Goal: Task Accomplishment & Management: Complete application form

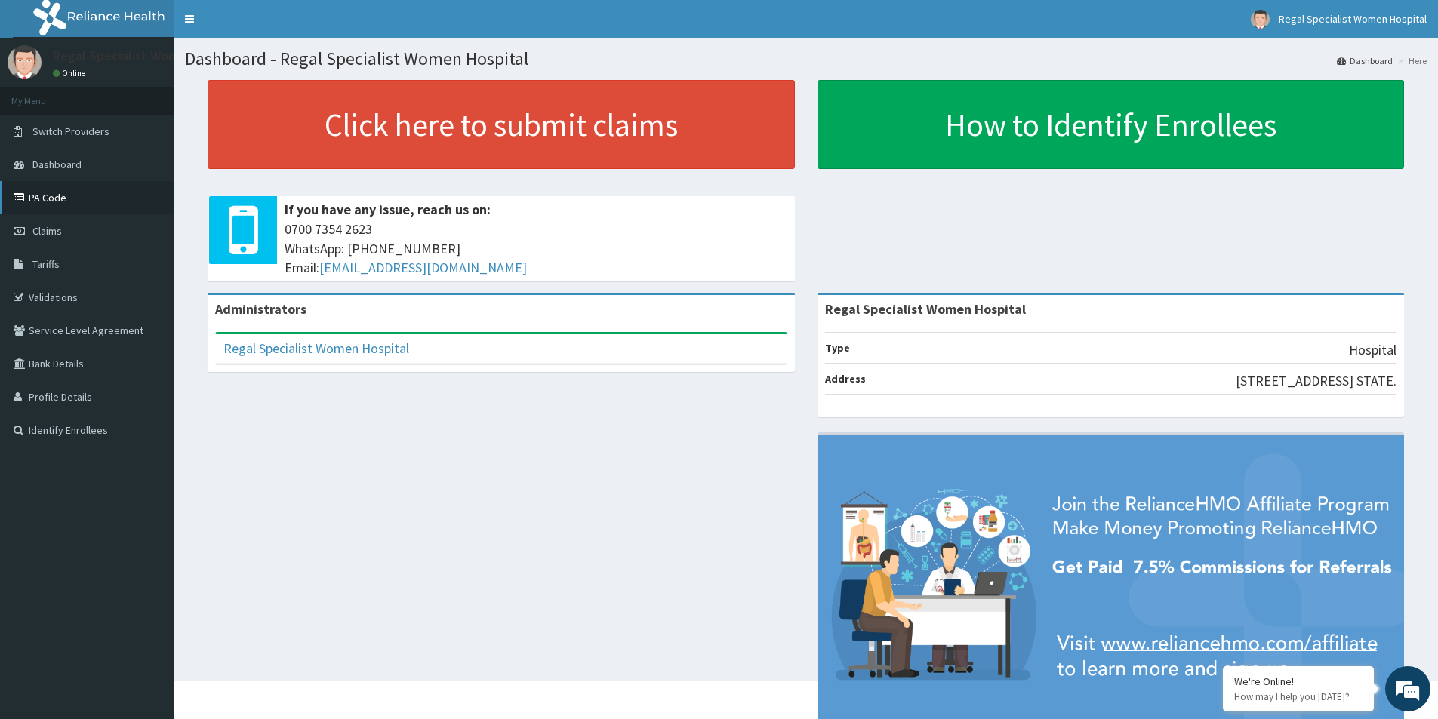
click at [60, 203] on link "PA Code" at bounding box center [87, 197] width 174 height 33
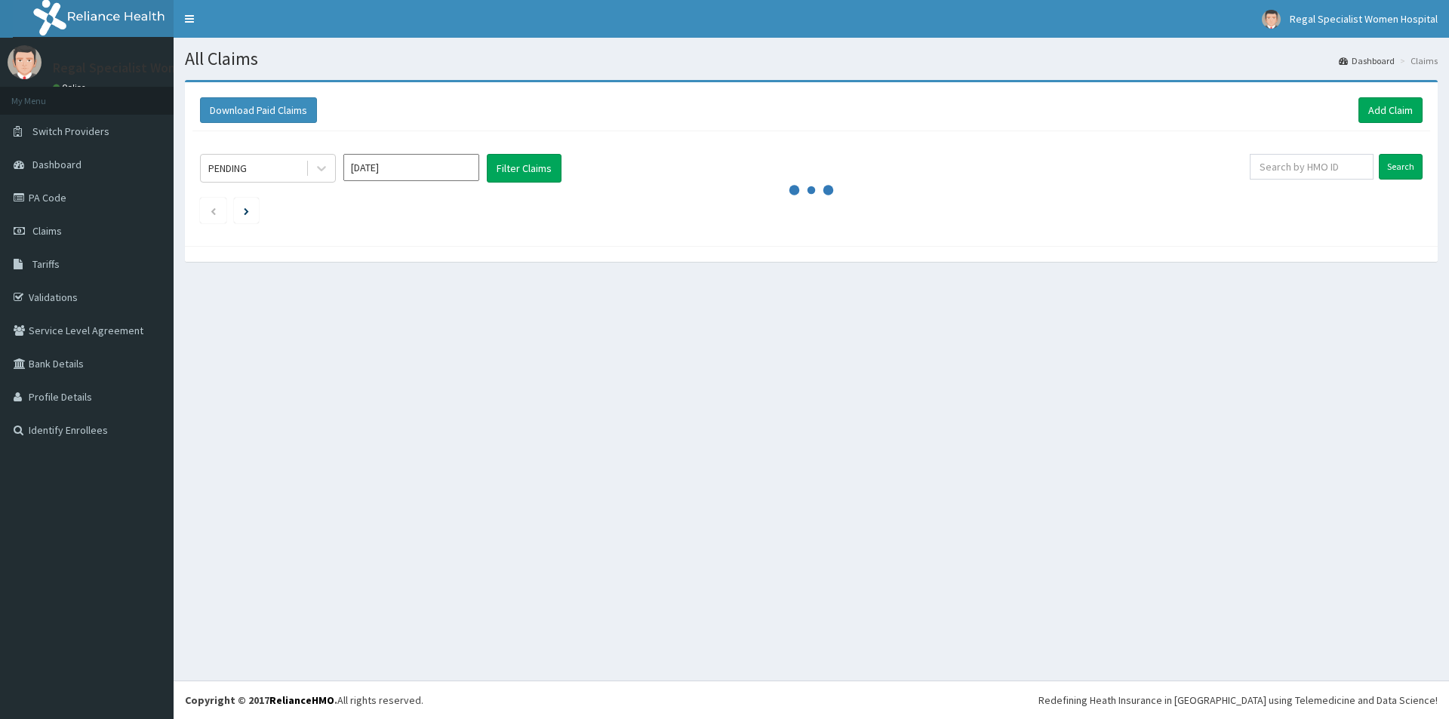
click at [1373, 110] on link "Add Claim" at bounding box center [1390, 110] width 64 height 26
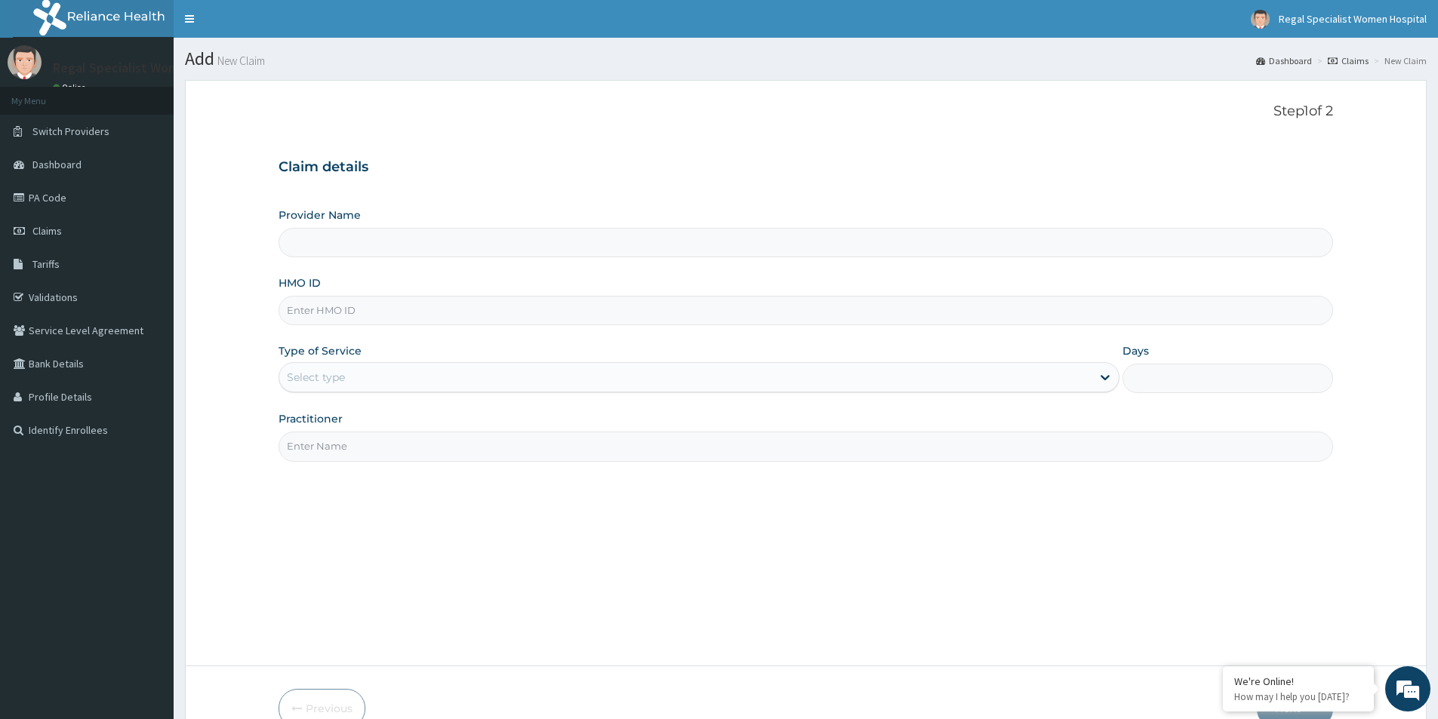
click at [303, 232] on input "Provider Name" at bounding box center [805, 242] width 1054 height 29
click at [347, 306] on input "HMO ID" at bounding box center [805, 310] width 1054 height 29
type input "Regal Specialist Women Hospital"
paste input "apu/10020/b"
type input "apu/10020/b"
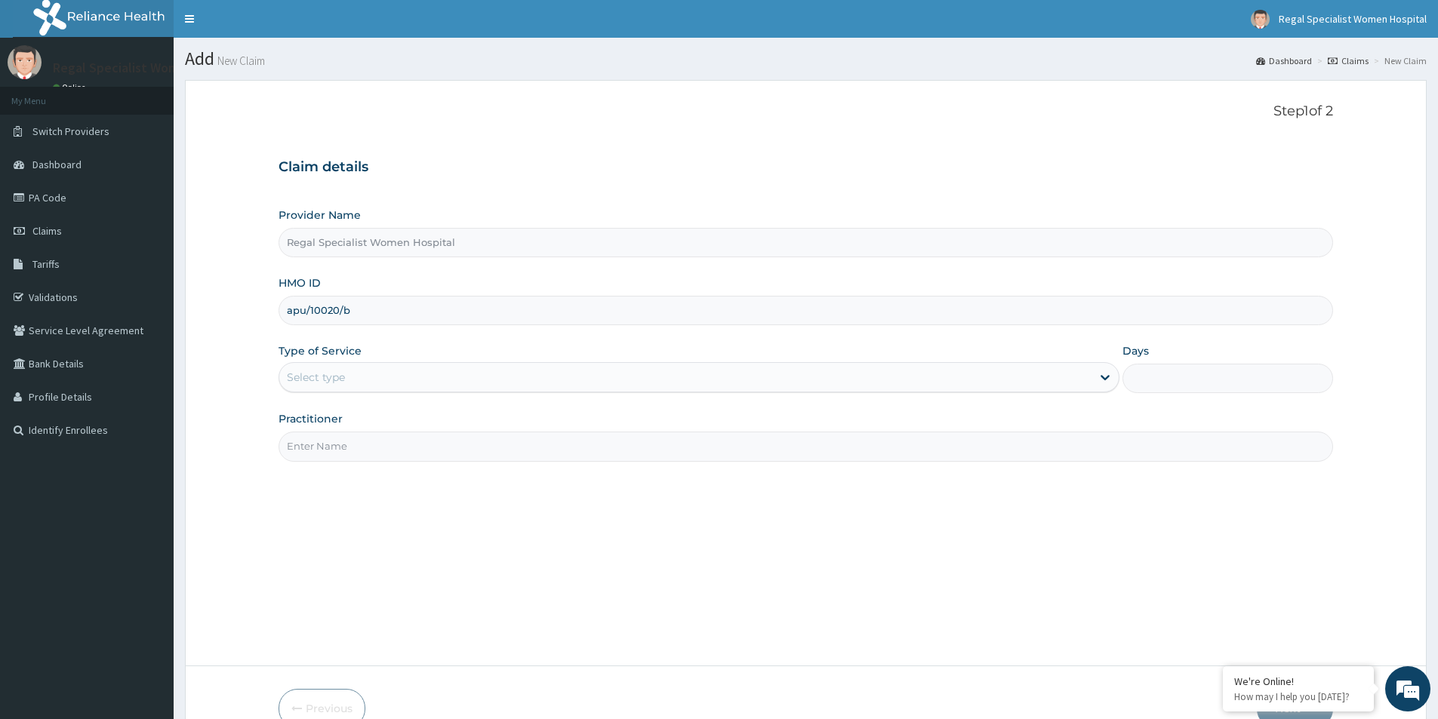
click at [364, 374] on div "Select type" at bounding box center [685, 377] width 812 height 24
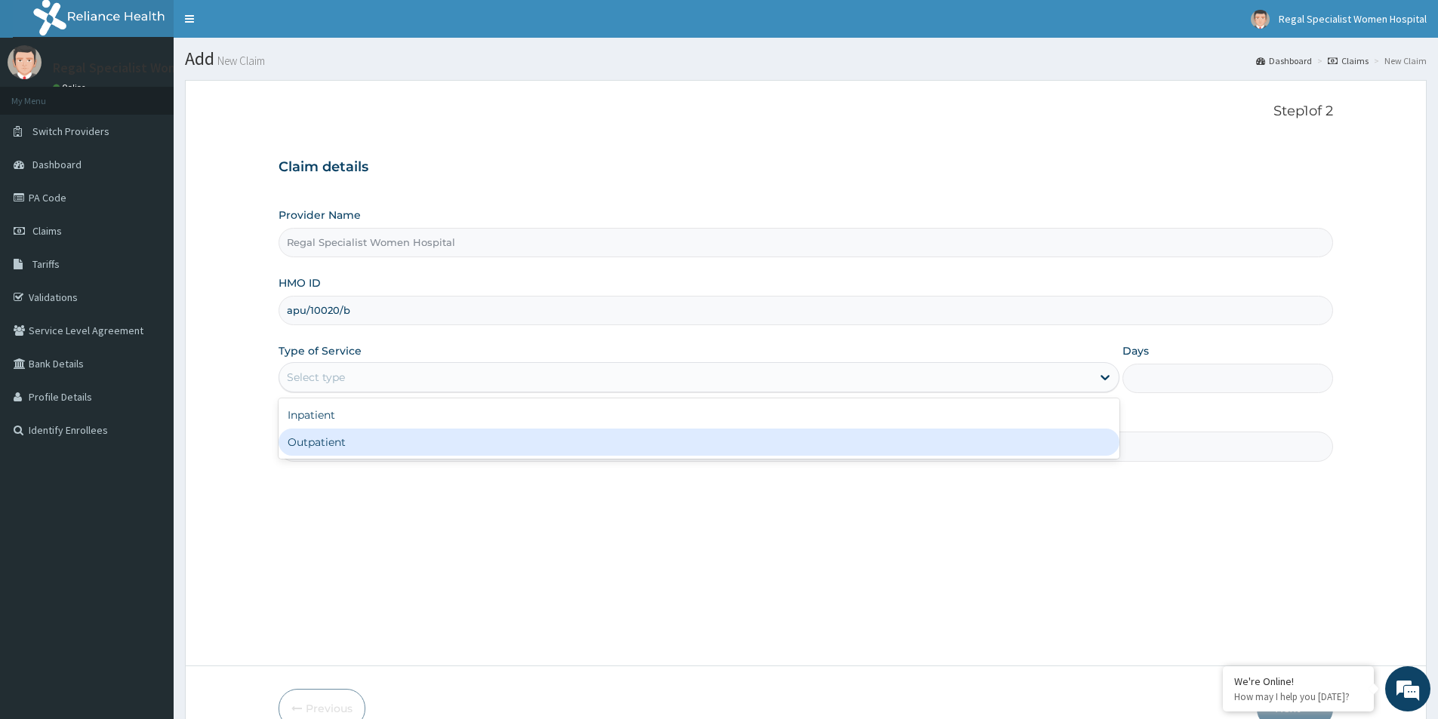
click at [335, 440] on div "Outpatient" at bounding box center [698, 442] width 841 height 27
type input "1"
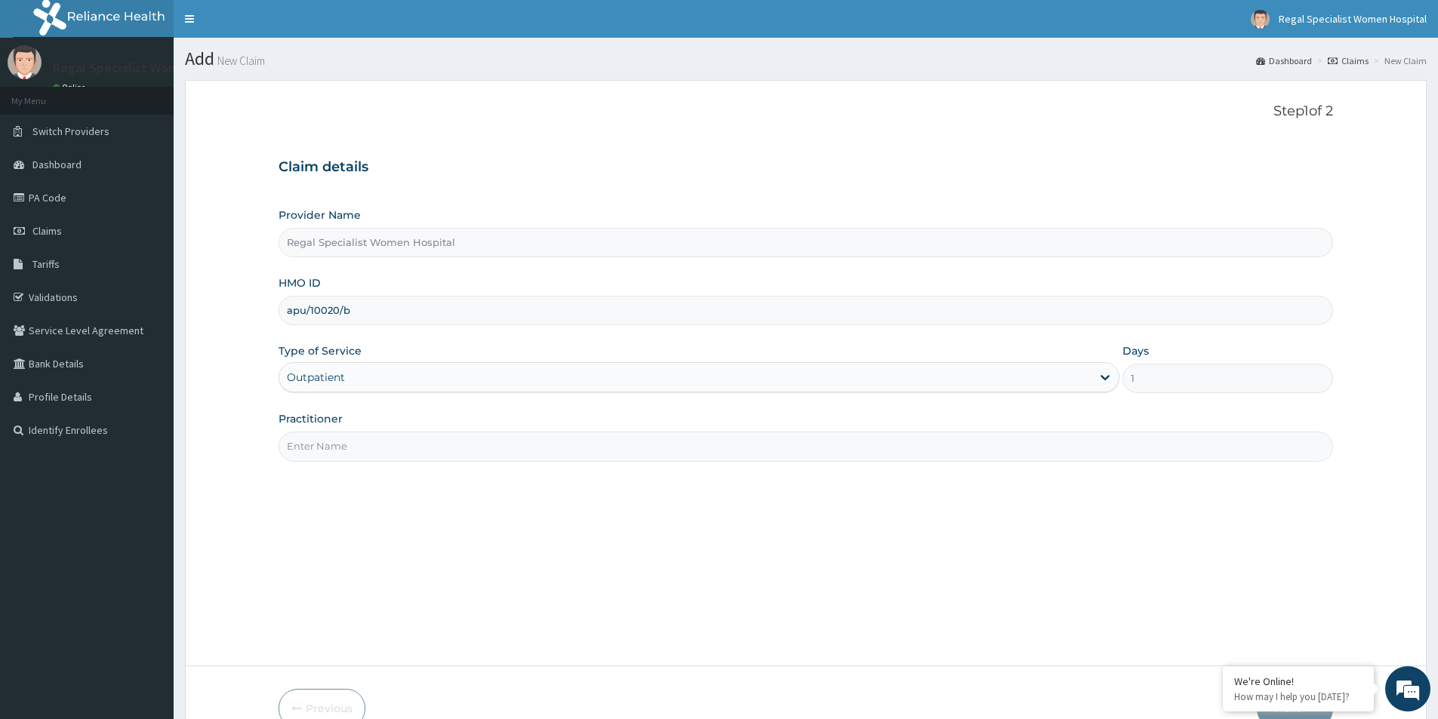
click at [337, 435] on input "Practitioner" at bounding box center [805, 446] width 1054 height 29
click at [340, 439] on input "Practitioner" at bounding box center [805, 446] width 1054 height 29
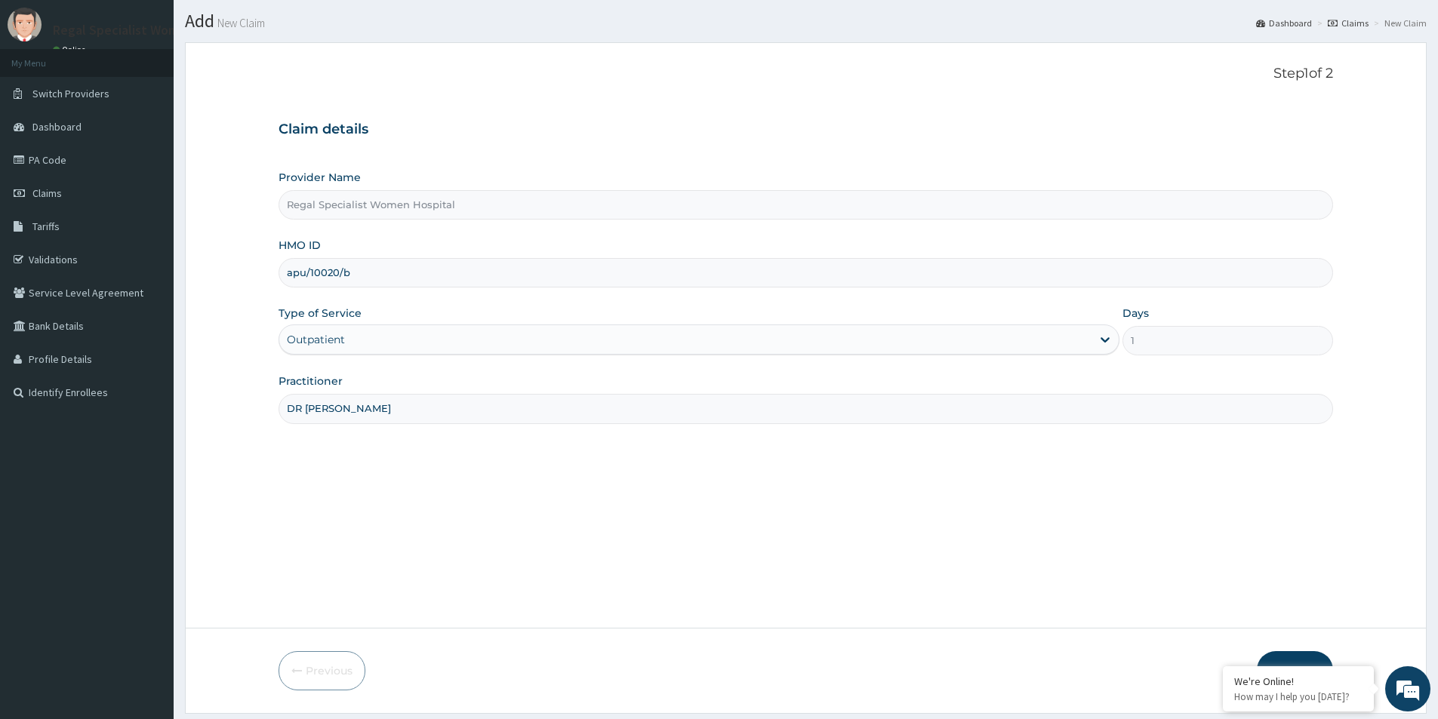
scroll to position [82, 0]
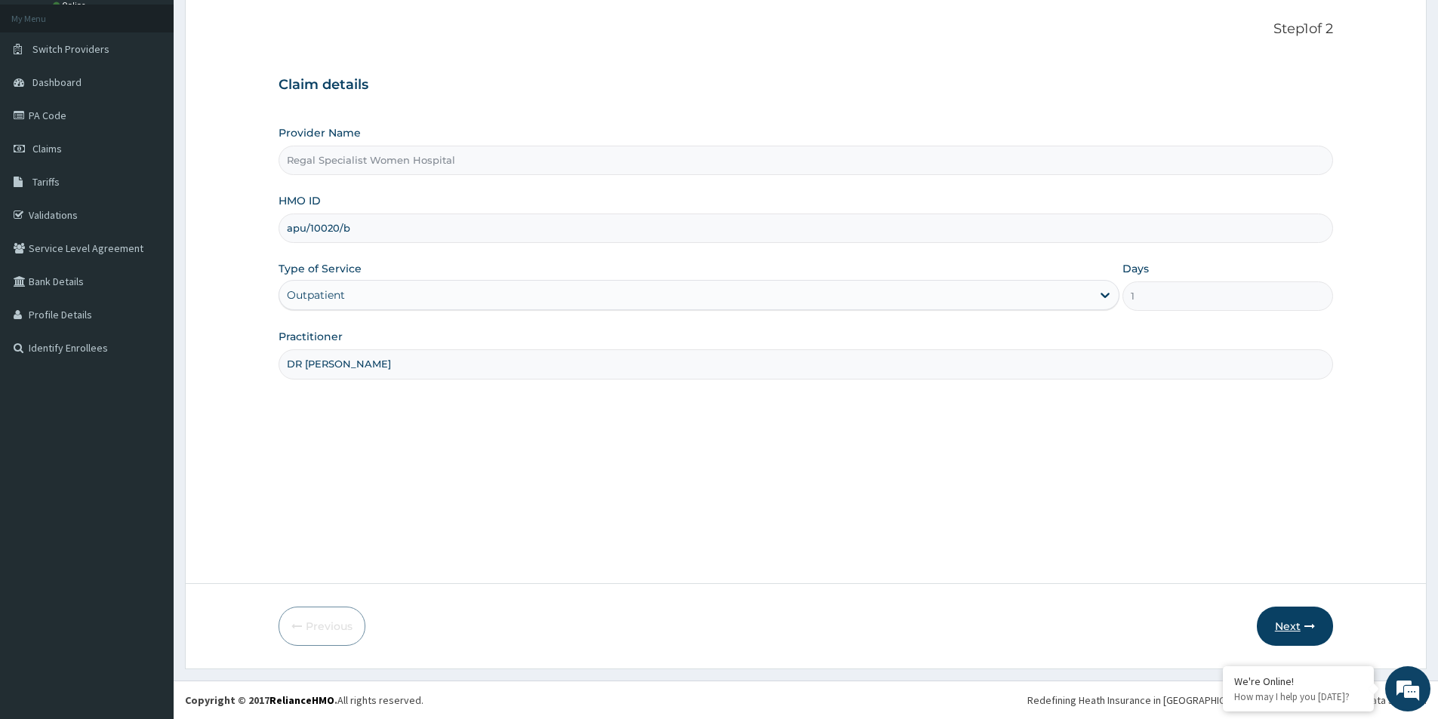
type input "DR FRED-OMOJOLE"
click at [1290, 622] on button "Next" at bounding box center [1294, 626] width 76 height 39
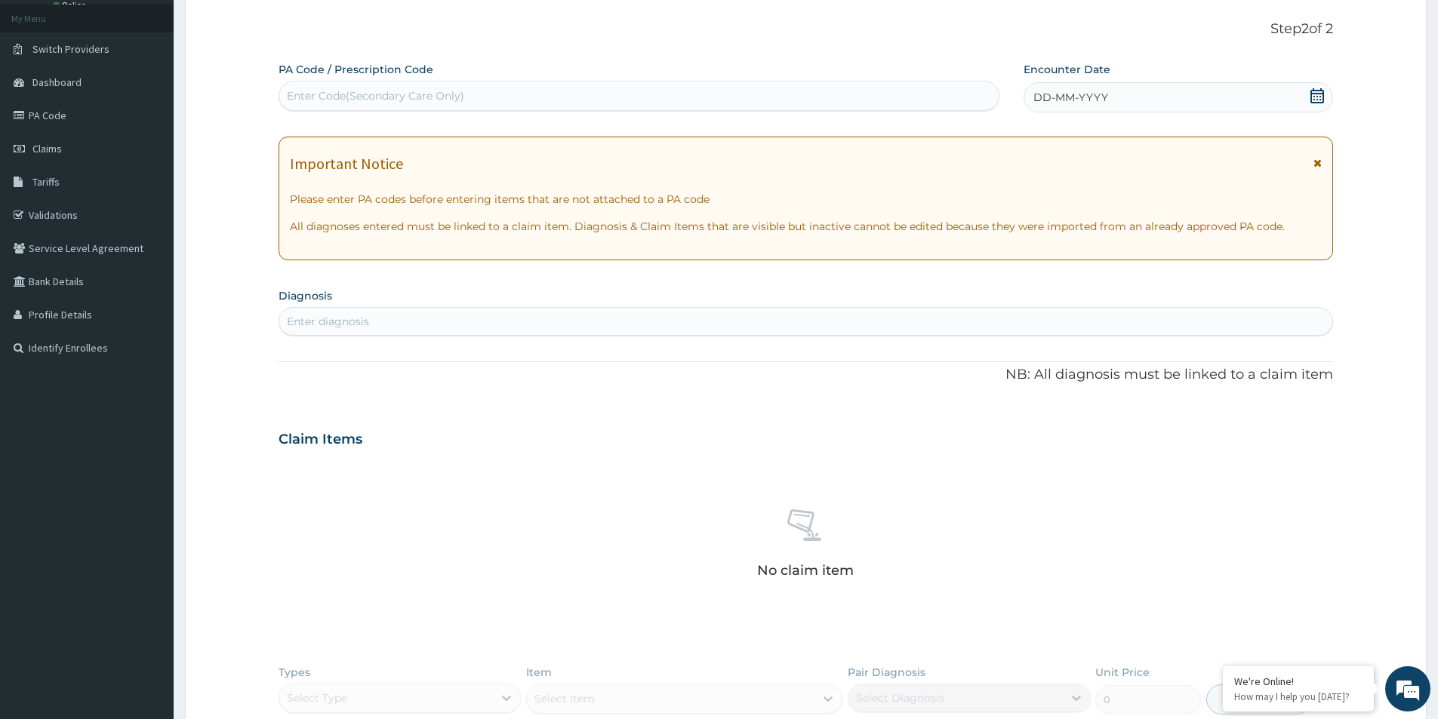
click at [531, 84] on div "Enter Code(Secondary Care Only)" at bounding box center [638, 96] width 719 height 24
click at [1317, 94] on icon at bounding box center [1317, 95] width 14 height 15
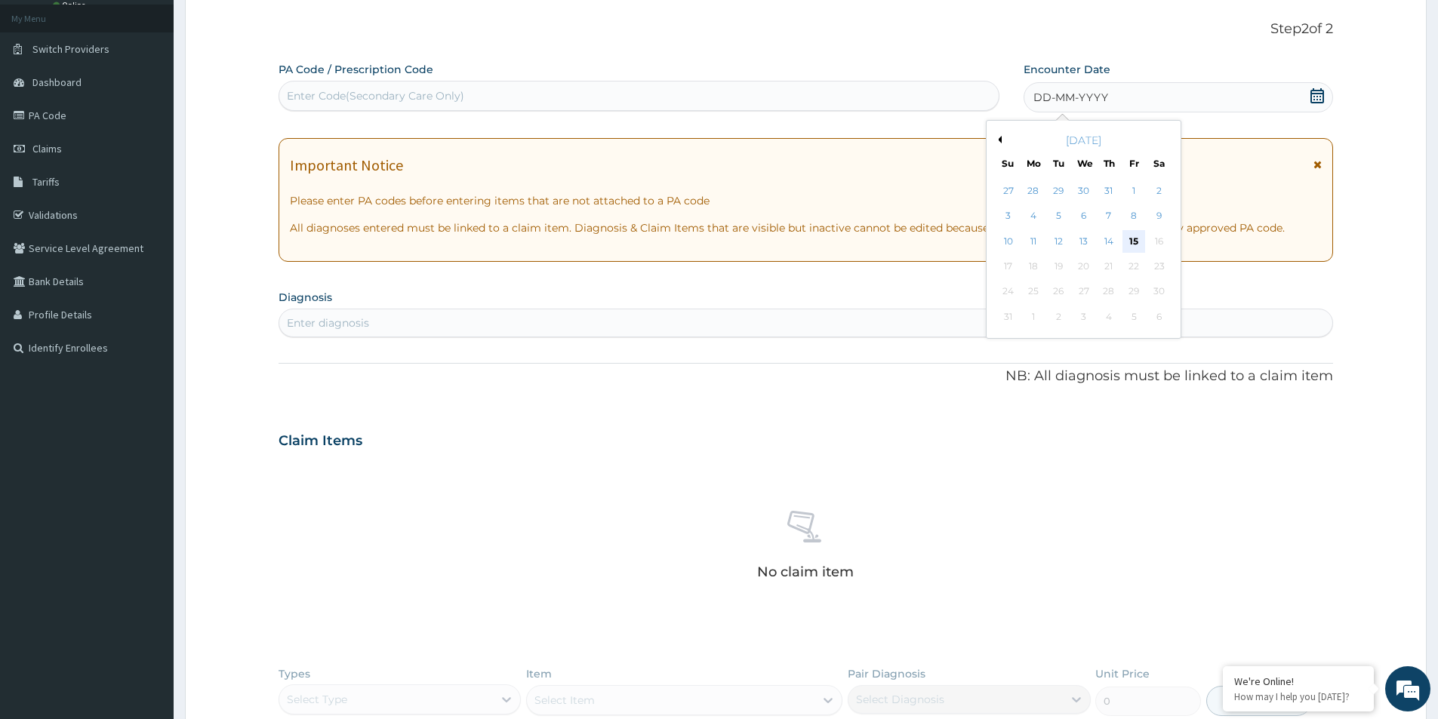
click at [1133, 240] on div "15" at bounding box center [1134, 241] width 23 height 23
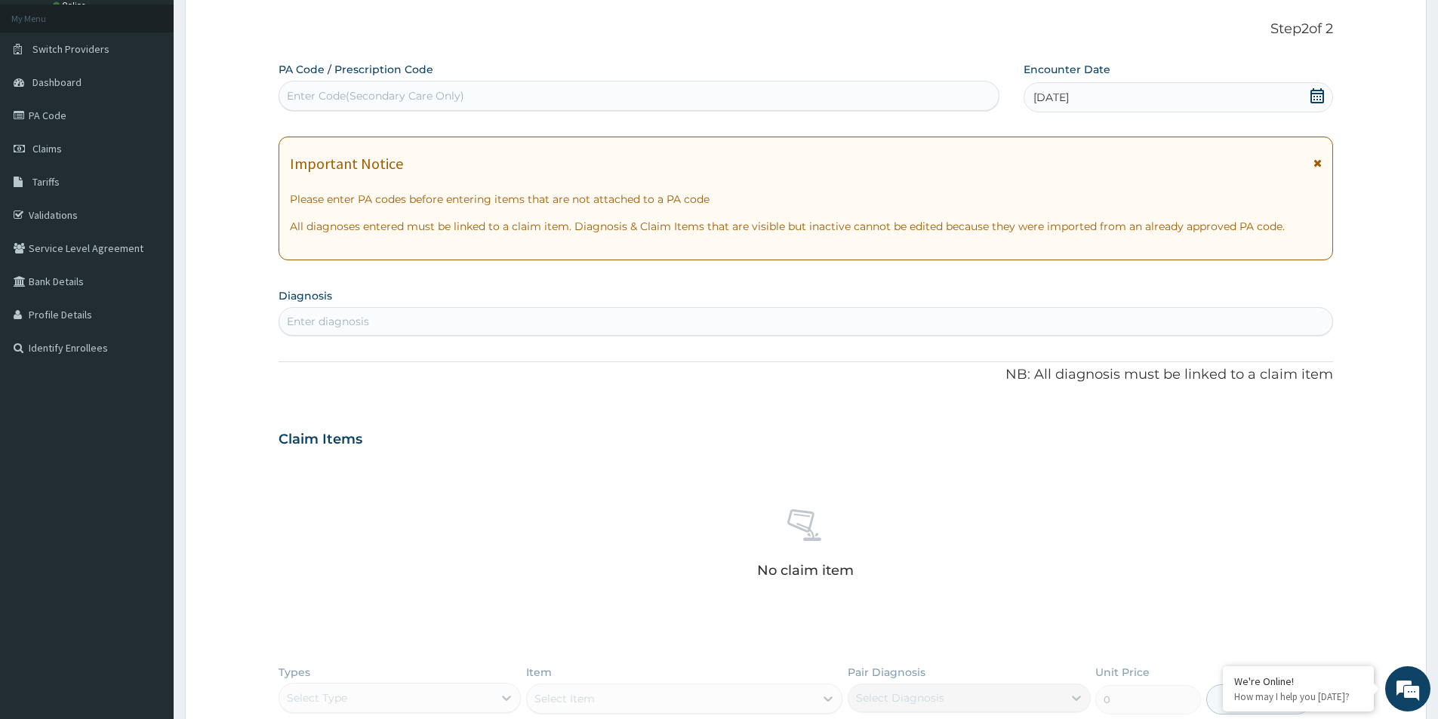
click at [333, 322] on div "Enter diagnosis" at bounding box center [328, 321] width 82 height 15
type input "E"
click at [63, 109] on link "PA Code" at bounding box center [87, 115] width 174 height 33
